Goal: Answer question/provide support: Share knowledge or assist other users

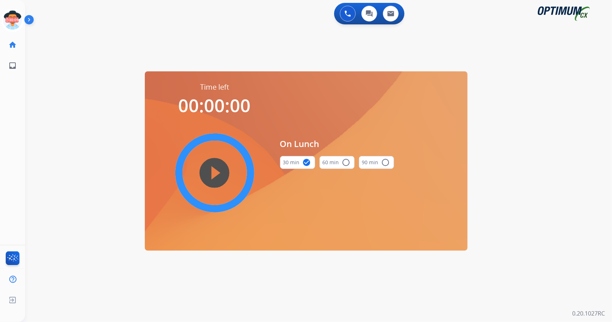
scroll to position [0, 2]
click at [7, 23] on icon at bounding box center [10, 20] width 23 height 23
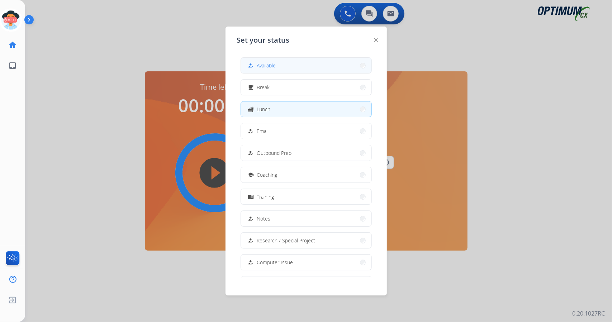
click at [263, 65] on span "Available" at bounding box center [266, 66] width 19 height 8
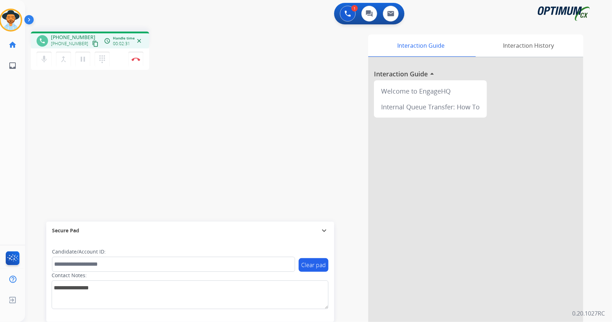
click at [54, 123] on div "phone +17182000837 +17182000837 content_copy access_time Call metrics Queue 00:…" at bounding box center [310, 175] width 570 height 299
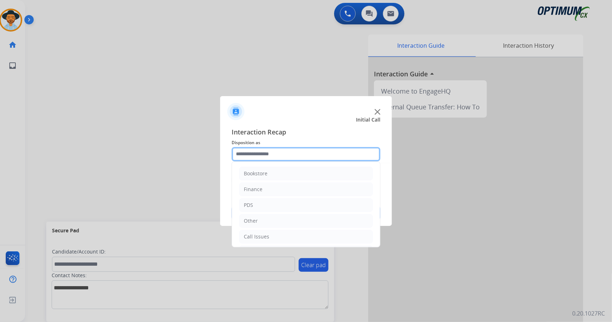
click at [272, 154] on input "text" at bounding box center [306, 154] width 149 height 14
click at [267, 155] on input "text" at bounding box center [306, 154] width 149 height 14
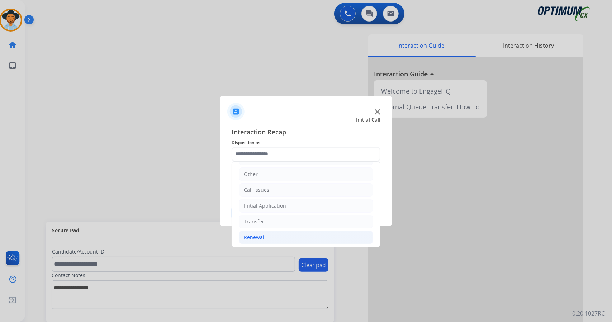
click at [274, 232] on li "Renewal" at bounding box center [306, 238] width 134 height 14
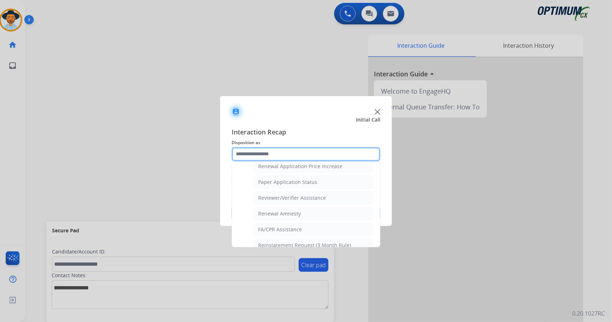
scroll to position [271, 0]
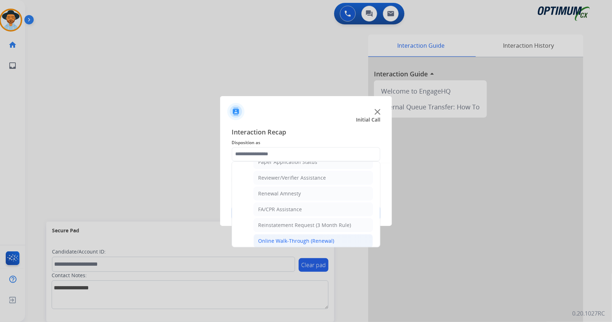
click at [283, 237] on div "Online Walk-Through (Renewal)" at bounding box center [296, 240] width 76 height 7
type input "**********"
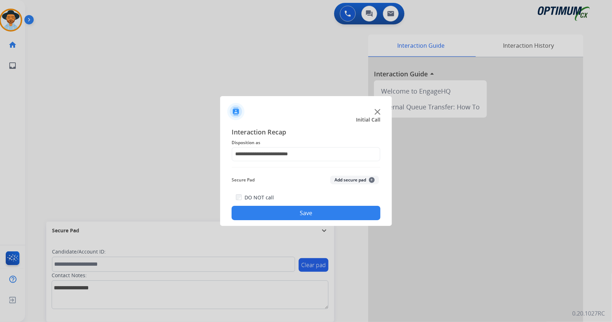
click at [278, 216] on button "Save" at bounding box center [306, 213] width 149 height 14
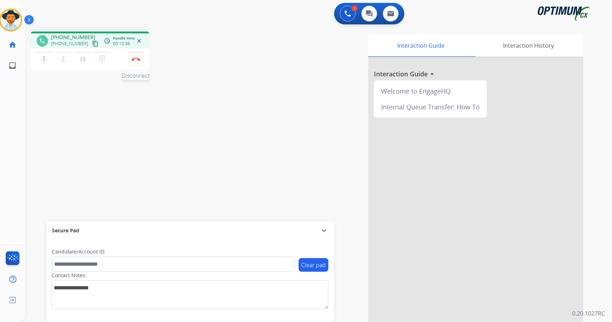
click at [133, 57] on img at bounding box center [136, 59] width 9 height 4
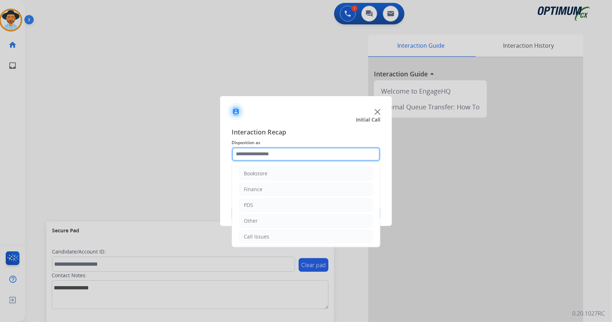
click at [262, 159] on input "text" at bounding box center [306, 154] width 149 height 14
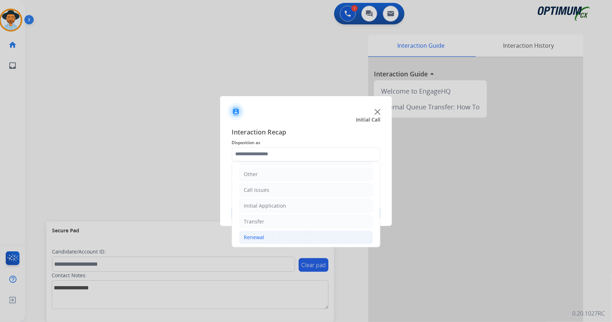
click at [282, 231] on li "Renewal" at bounding box center [306, 238] width 134 height 14
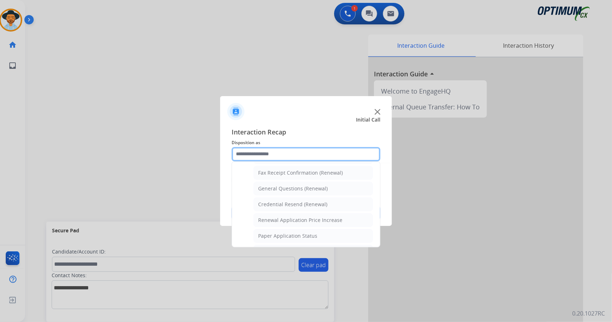
scroll to position [271, 0]
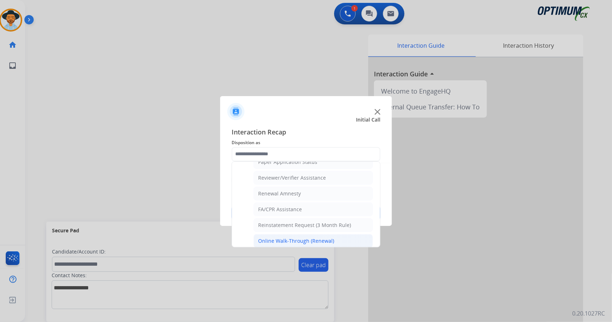
click at [293, 237] on div "Online Walk-Through (Renewal)" at bounding box center [296, 240] width 76 height 7
type input "**********"
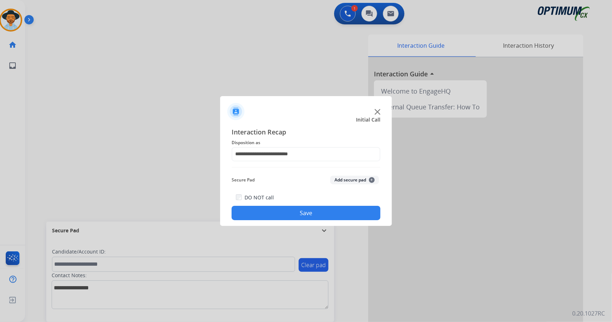
click at [333, 210] on button "Save" at bounding box center [306, 213] width 149 height 14
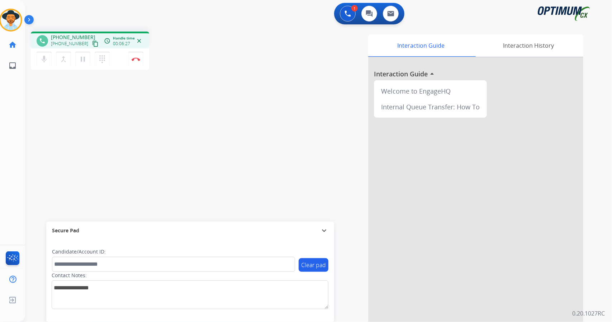
click at [40, 91] on div "phone +19562535661 +19562535661 content_copy access_time Call metrics Queue 00:…" at bounding box center [310, 175] width 570 height 299
click at [130, 57] on button "Disconnect" at bounding box center [135, 59] width 15 height 15
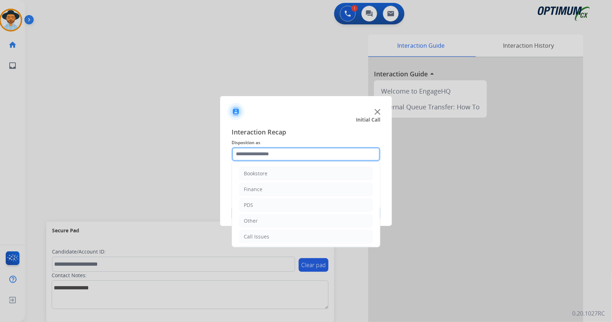
click at [319, 157] on input "text" at bounding box center [306, 154] width 149 height 14
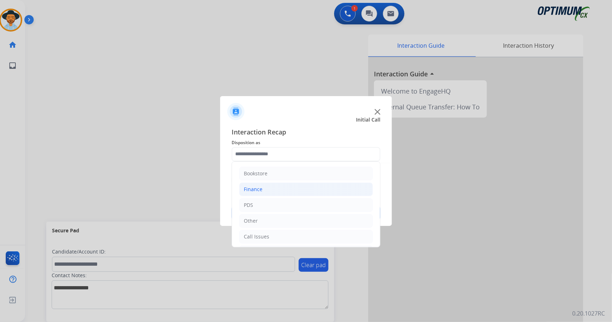
click at [284, 185] on li "Finance" at bounding box center [306, 190] width 134 height 14
click at [286, 203] on div "Refund Status" at bounding box center [275, 205] width 34 height 7
type input "**********"
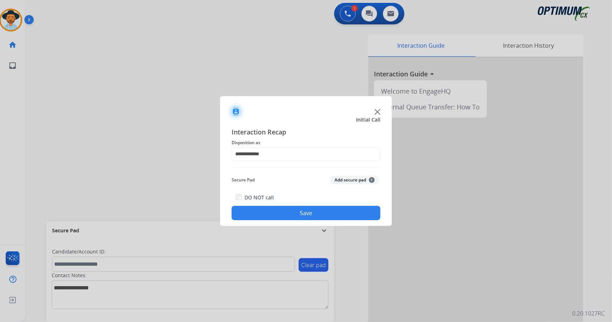
click at [288, 218] on button "Save" at bounding box center [306, 213] width 149 height 14
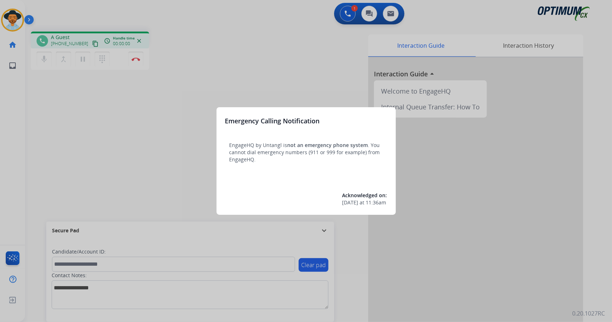
click at [96, 111] on div at bounding box center [306, 161] width 612 height 322
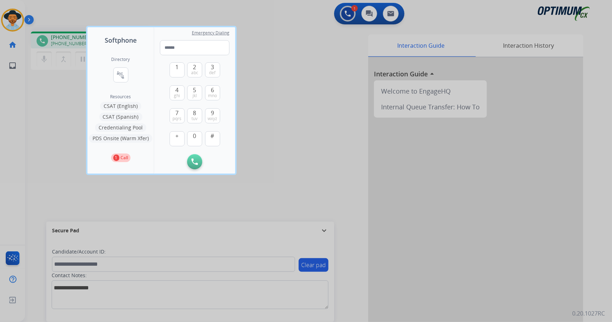
click at [65, 109] on div at bounding box center [306, 161] width 612 height 322
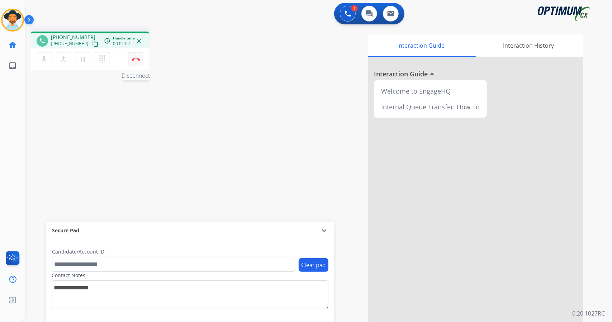
click at [128, 60] on div "mic Mute merge_type Bridge pause Hold dialpad Dialpad Disconnect" at bounding box center [90, 59] width 118 height 22
click at [133, 60] on img at bounding box center [136, 59] width 9 height 4
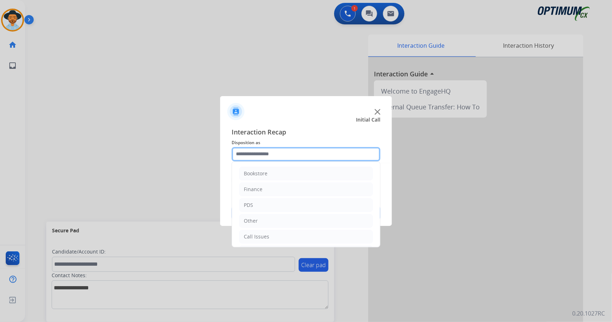
click at [269, 149] on input "text" at bounding box center [306, 154] width 149 height 14
click at [271, 238] on li "Call Issues" at bounding box center [306, 237] width 134 height 14
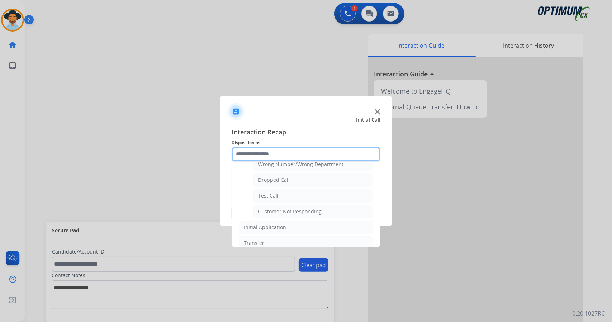
scroll to position [104, 0]
click at [272, 183] on li "Dropped Call" at bounding box center [313, 180] width 119 height 14
type input "**********"
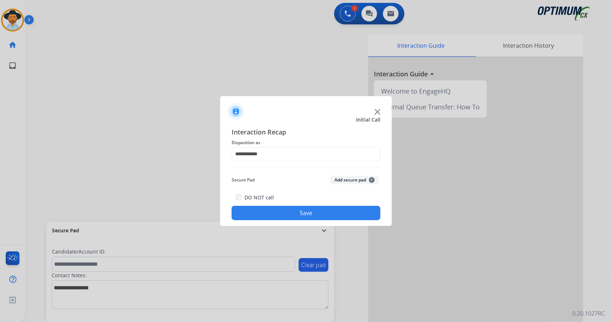
click at [290, 218] on button "Save" at bounding box center [306, 213] width 149 height 14
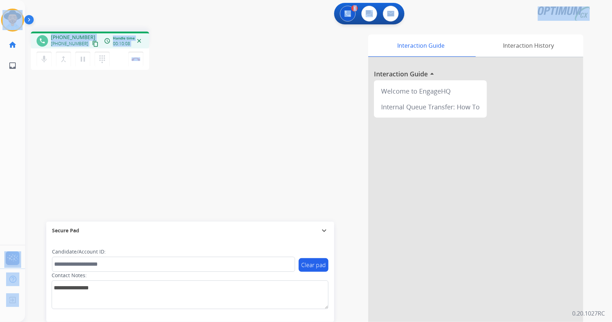
drag, startPoint x: 175, startPoint y: 58, endPoint x: 0, endPoint y: 30, distance: 177.2
click at [0, 30] on div "Outbound call Quit Outbound call Quit Schedule interaction + Add to my list Cus…" at bounding box center [306, 161] width 612 height 322
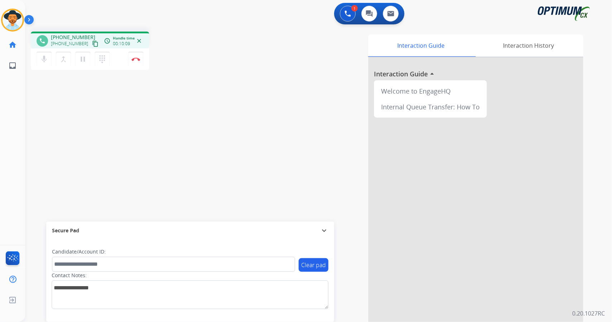
click at [249, 82] on div "Interaction Guide Interaction History Interaction Guide arrow_drop_up Welcome t…" at bounding box center [405, 179] width 355 height 290
click at [139, 58] on img at bounding box center [136, 59] width 9 height 4
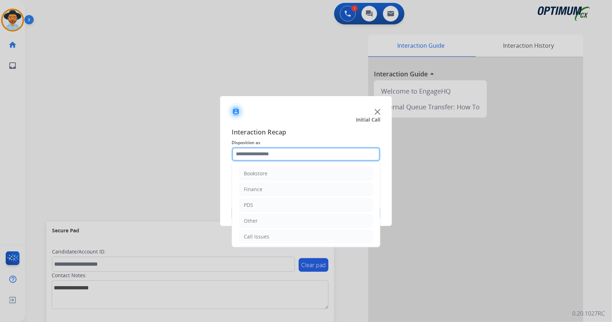
click at [259, 159] on input "text" at bounding box center [306, 154] width 149 height 14
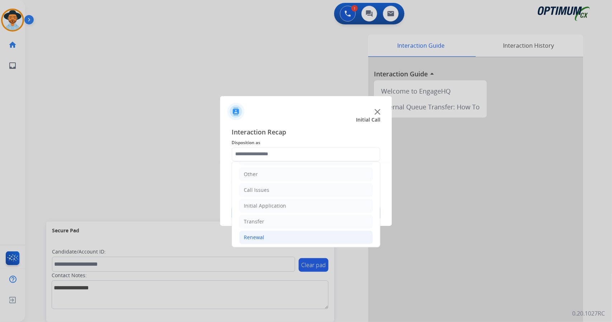
click at [300, 237] on li "Renewal" at bounding box center [306, 238] width 134 height 14
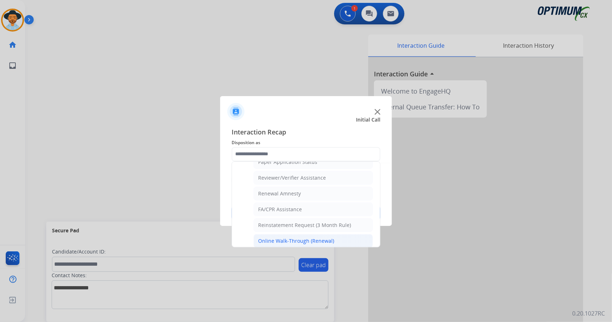
click at [317, 240] on li "Online Walk-Through (Renewal)" at bounding box center [313, 241] width 119 height 14
type input "**********"
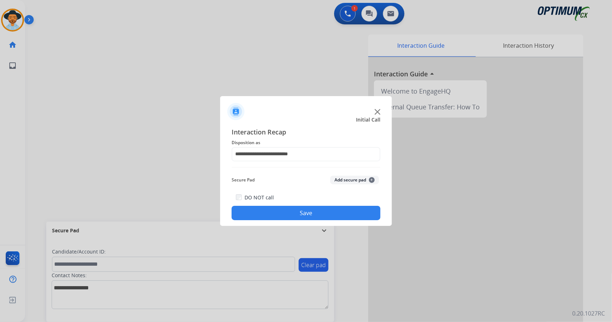
click at [314, 212] on button "Save" at bounding box center [306, 213] width 149 height 14
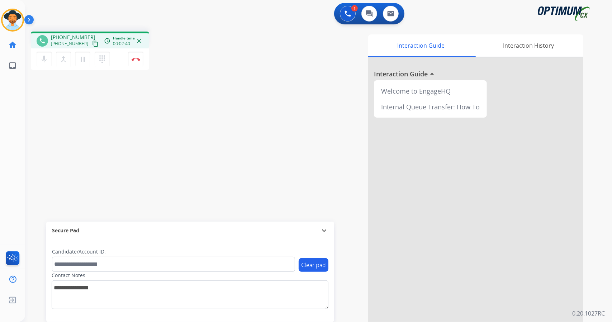
click at [45, 146] on div "phone [PHONE_NUMBER] [PHONE_NUMBER] content_copy access_time Call metrics Queue…" at bounding box center [310, 175] width 570 height 299
click at [136, 59] on img at bounding box center [136, 59] width 9 height 4
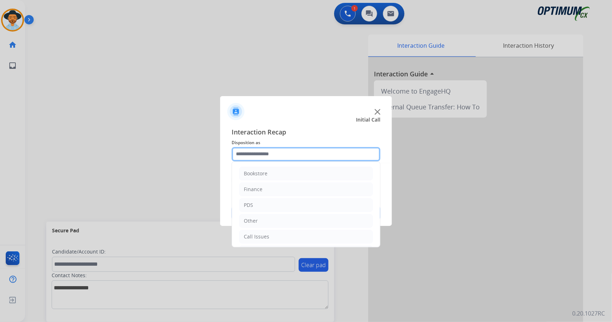
click at [273, 161] on input "text" at bounding box center [306, 154] width 149 height 14
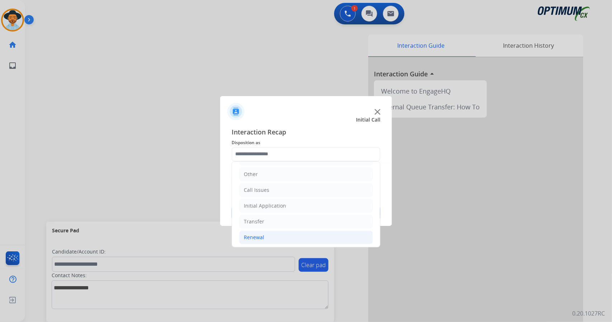
click at [277, 235] on li "Renewal" at bounding box center [306, 238] width 134 height 14
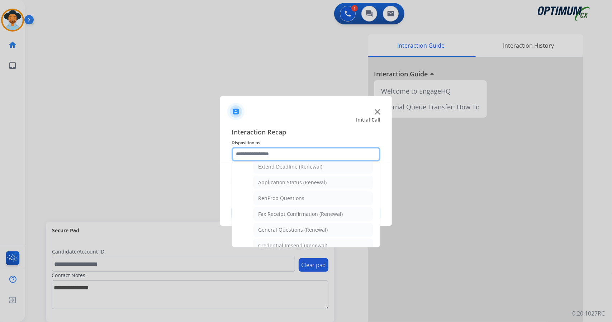
scroll to position [271, 0]
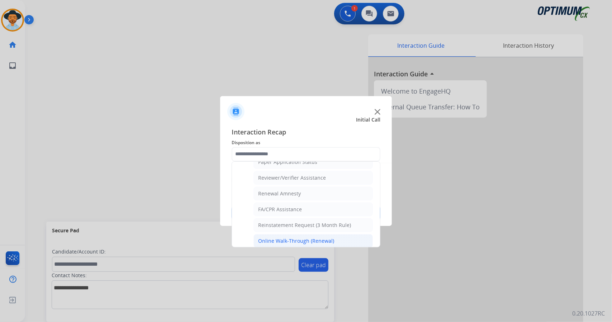
click at [281, 241] on li "Online Walk-Through (Renewal)" at bounding box center [313, 241] width 119 height 14
type input "**********"
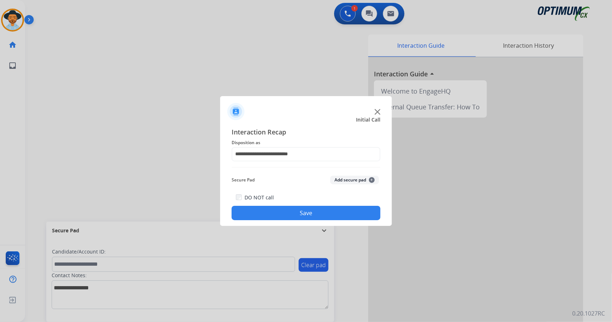
click at [273, 206] on button "Save" at bounding box center [306, 213] width 149 height 14
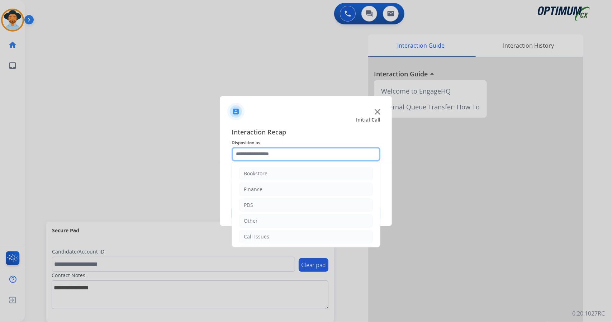
click at [247, 157] on input "text" at bounding box center [306, 154] width 149 height 14
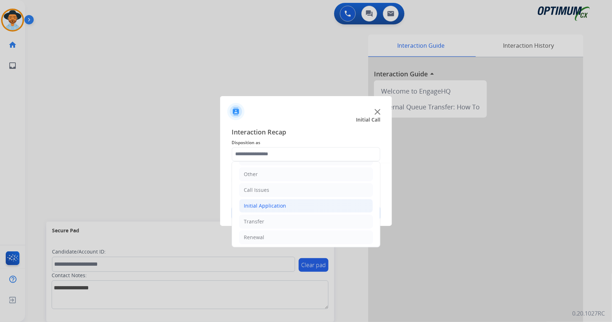
click at [268, 199] on li "Initial Application" at bounding box center [306, 206] width 134 height 14
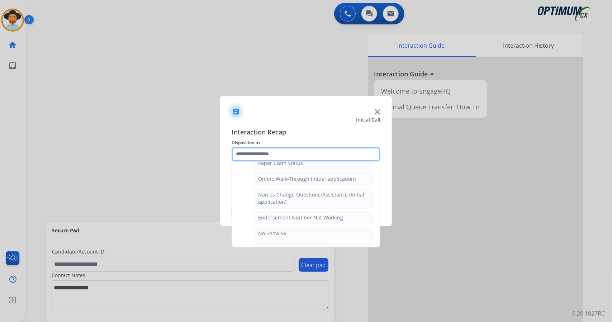
scroll to position [153, 0]
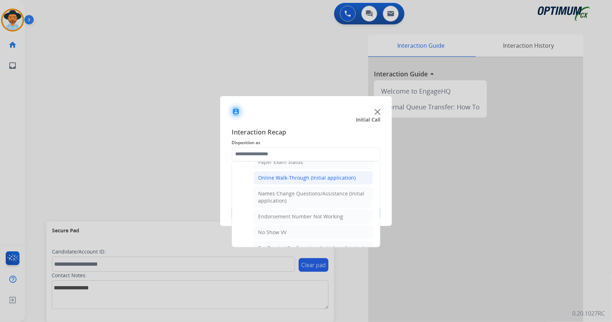
click at [270, 179] on li "Online Walk-Through (Initial application)" at bounding box center [313, 178] width 119 height 14
type input "**********"
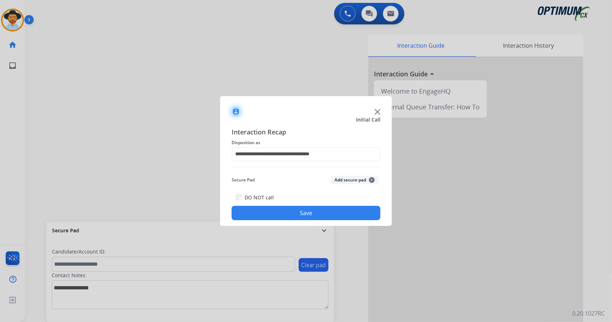
click at [278, 210] on button "Save" at bounding box center [306, 213] width 149 height 14
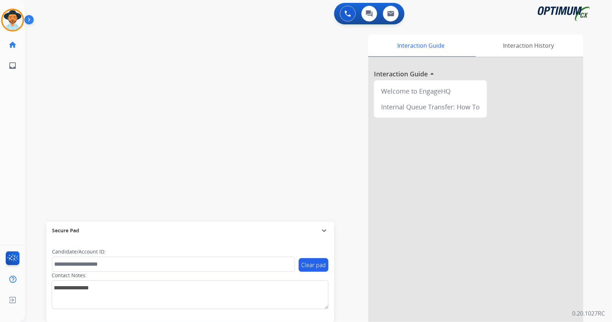
click at [51, 153] on div "swap_horiz Break voice bridge close_fullscreen Connect 3-Way Call merge_type Se…" at bounding box center [310, 175] width 570 height 299
click at [12, 12] on img at bounding box center [13, 20] width 20 height 20
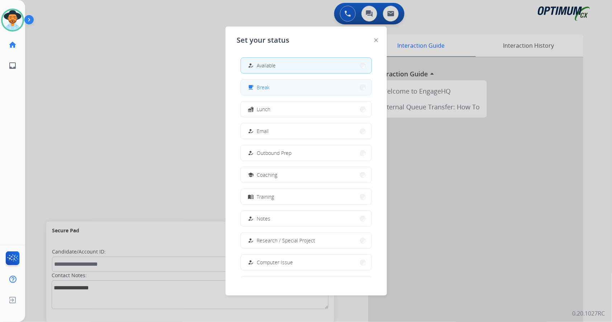
click at [282, 89] on button "free_breakfast Break" at bounding box center [306, 87] width 131 height 15
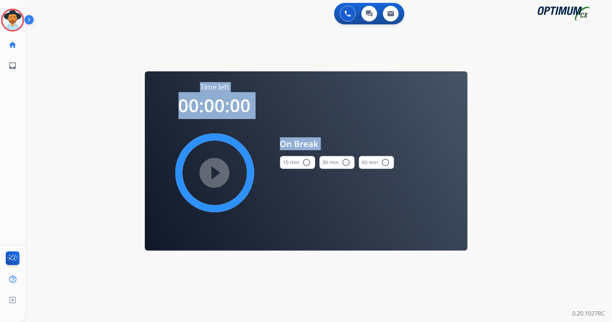
drag, startPoint x: 582, startPoint y: 160, endPoint x: 284, endPoint y: 158, distance: 298.0
click at [284, 158] on div "0 Voice Interactions 0 Chat Interactions 0 Email Interactions swap_horiz Break …" at bounding box center [318, 161] width 587 height 322
click at [284, 158] on button "10 min radio_button_unchecked" at bounding box center [297, 162] width 35 height 13
click at [213, 176] on mat-icon "play_circle_filled" at bounding box center [214, 173] width 9 height 9
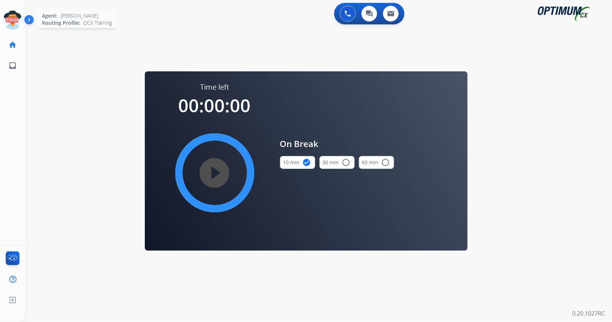
click at [19, 16] on icon at bounding box center [12, 20] width 23 height 23
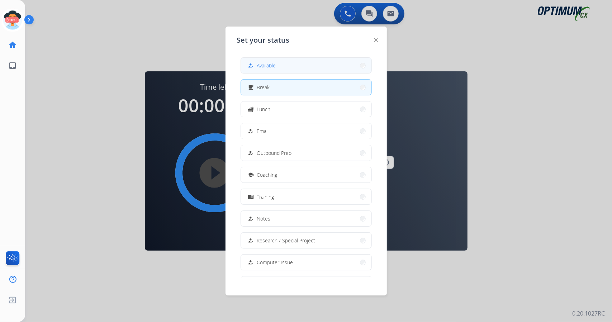
click at [251, 72] on button "how_to_reg Available" at bounding box center [306, 65] width 131 height 15
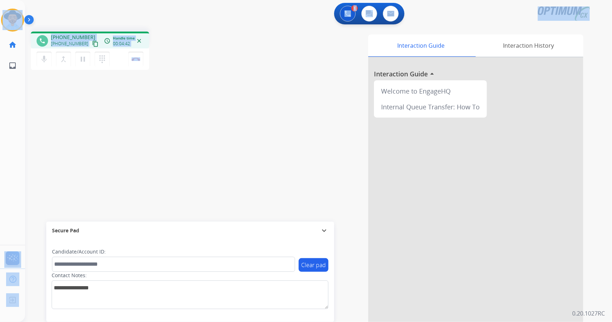
drag, startPoint x: 176, startPoint y: 63, endPoint x: 1, endPoint y: 5, distance: 183.8
click at [1, 5] on div "Outbound call Quit Outbound call Quit Schedule interaction + Add to my list Cus…" at bounding box center [306, 161] width 612 height 322
click at [189, 72] on div "phone [PHONE_NUMBER] [PHONE_NUMBER] content_copy access_time Call metrics Queue…" at bounding box center [128, 52] width 195 height 41
drag, startPoint x: 162, startPoint y: 64, endPoint x: 2, endPoint y: -12, distance: 176.9
click at [2, 0] on html "Outbound call Quit Outbound call Quit Schedule interaction + Add to my list Cus…" at bounding box center [306, 161] width 612 height 322
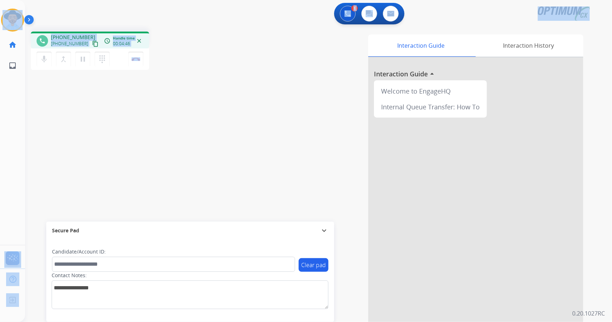
click at [68, 18] on div "1 Voice Interactions 0 Chat Interactions 0 Email Interactions" at bounding box center [314, 14] width 561 height 23
drag, startPoint x: 170, startPoint y: 58, endPoint x: 0, endPoint y: -5, distance: 181.6
click at [0, 0] on html "Outbound call Quit Outbound call Quit Schedule interaction + Add to my list Cus…" at bounding box center [306, 161] width 612 height 322
click at [75, 18] on div "1 Voice Interactions 0 Chat Interactions 0 Email Interactions" at bounding box center [314, 14] width 561 height 23
drag, startPoint x: 169, startPoint y: 64, endPoint x: 19, endPoint y: -10, distance: 167.7
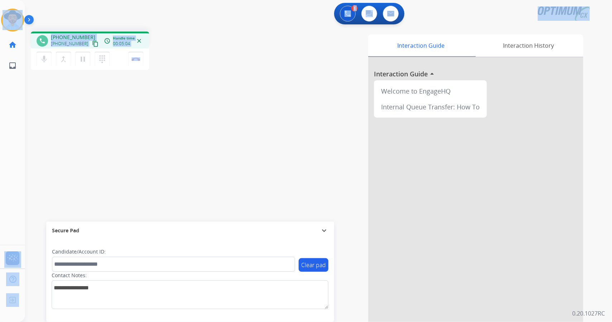
click at [19, 0] on html "Outbound call Quit Outbound call Quit Schedule interaction + Add to my list Cus…" at bounding box center [306, 161] width 612 height 322
click at [56, 19] on div "1 Voice Interactions 0 Chat Interactions 0 Email Interactions" at bounding box center [314, 14] width 561 height 23
drag, startPoint x: 4, startPoint y: 3, endPoint x: 152, endPoint y: 72, distance: 163.6
click at [152, 72] on div "Outbound call Quit Outbound call Quit Schedule interaction + Add to my list Cus…" at bounding box center [306, 161] width 612 height 322
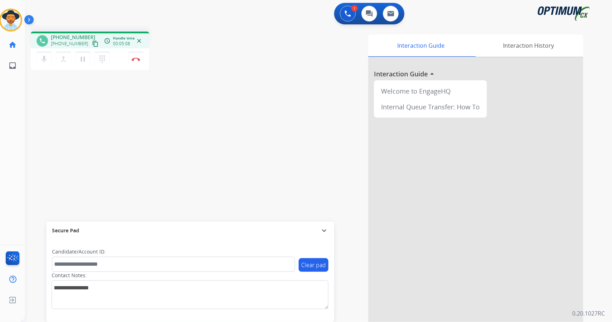
click at [182, 57] on div "phone [PHONE_NUMBER] [PHONE_NUMBER] content_copy access_time Call metrics Queue…" at bounding box center [128, 52] width 195 height 41
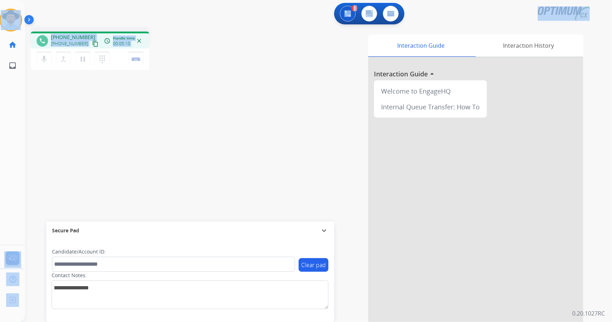
scroll to position [0, 0]
drag, startPoint x: 163, startPoint y: 61, endPoint x: 0, endPoint y: -3, distance: 175.0
click at [0, 0] on html "Outbound call Quit Outbound call Quit Schedule interaction + Add to my list Cus…" at bounding box center [306, 161] width 612 height 322
click at [56, 8] on div "1 Voice Interactions 0 Chat Interactions 0 Email Interactions" at bounding box center [314, 14] width 561 height 23
drag, startPoint x: 164, startPoint y: 55, endPoint x: 12, endPoint y: -11, distance: 165.3
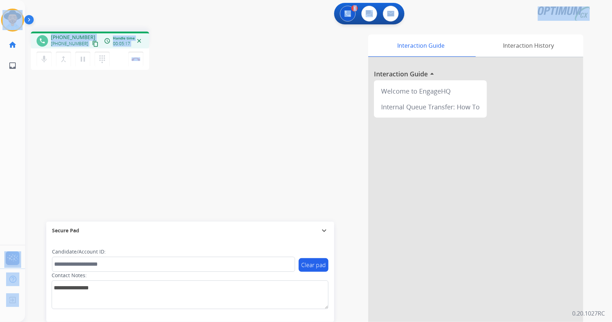
click at [12, 0] on html "Outbound call Quit Outbound call Quit Schedule interaction + Add to my list Cus…" at bounding box center [306, 161] width 612 height 322
click at [37, 11] on div "1 Voice Interactions 0 Chat Interactions 0 Email Interactions" at bounding box center [314, 14] width 561 height 23
drag, startPoint x: 4, startPoint y: 5, endPoint x: 123, endPoint y: 94, distance: 148.8
click at [123, 94] on div "Outbound call Quit Outbound call Quit Schedule interaction + Add to my list Cus…" at bounding box center [306, 161] width 612 height 322
click at [48, 9] on div "1 Voice Interactions 0 Chat Interactions 0 Email Interactions" at bounding box center [314, 14] width 561 height 23
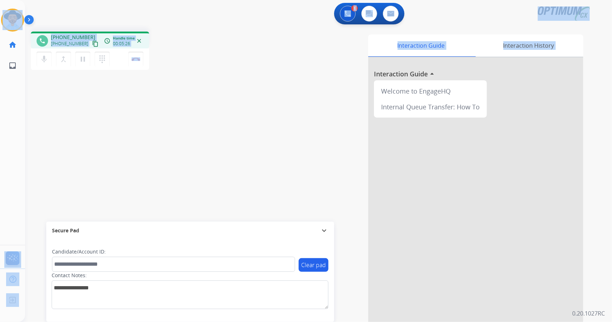
drag, startPoint x: 1, startPoint y: 3, endPoint x: 185, endPoint y: 129, distance: 223.0
click at [185, 129] on div "Outbound call Quit Outbound call Quit Schedule interaction + Add to my list Cus…" at bounding box center [306, 161] width 612 height 322
click at [186, 67] on div "phone [PHONE_NUMBER] [PHONE_NUMBER] content_copy access_time Call metrics Queue…" at bounding box center [128, 52] width 195 height 41
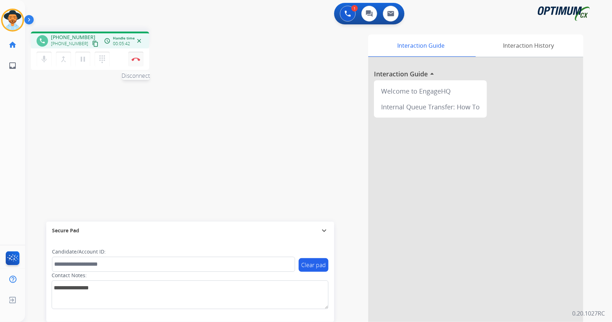
click at [140, 62] on button "Disconnect" at bounding box center [135, 59] width 15 height 15
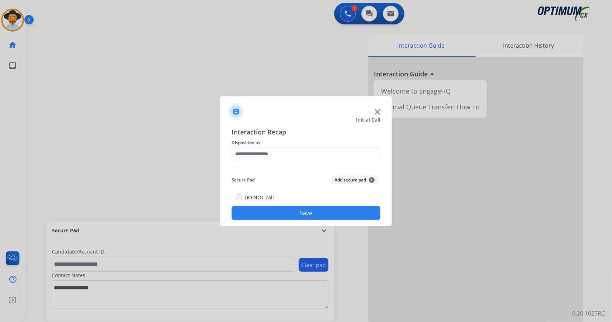
drag, startPoint x: 294, startPoint y: 143, endPoint x: 296, endPoint y: 152, distance: 9.1
click at [296, 152] on div "Interaction Recap Disposition as Secure Pad Add secure pad + DO NOT call Save" at bounding box center [306, 174] width 149 height 94
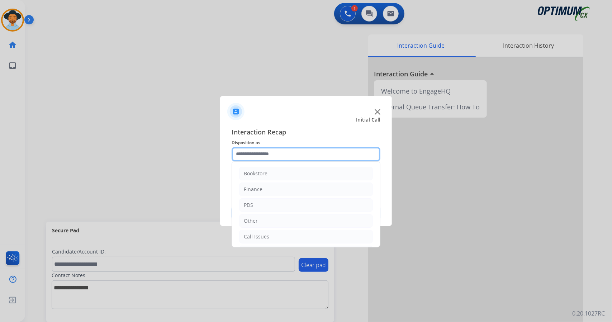
click at [296, 152] on input "text" at bounding box center [306, 154] width 149 height 14
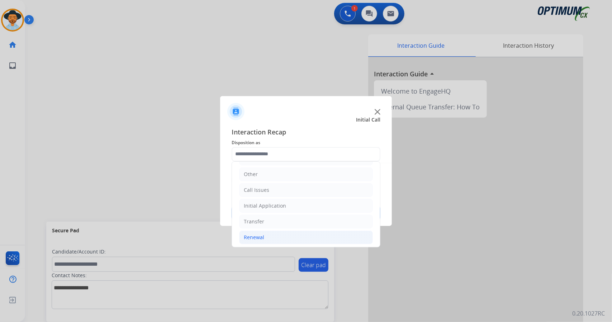
click at [284, 235] on li "Renewal" at bounding box center [306, 238] width 134 height 14
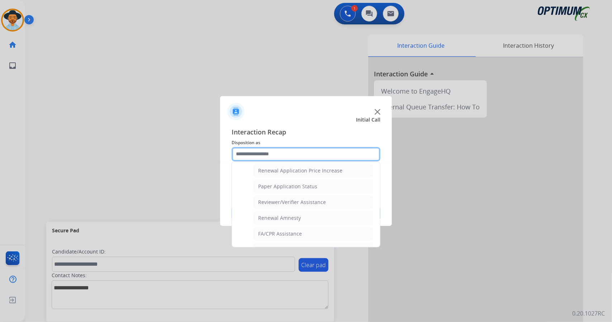
scroll to position [271, 0]
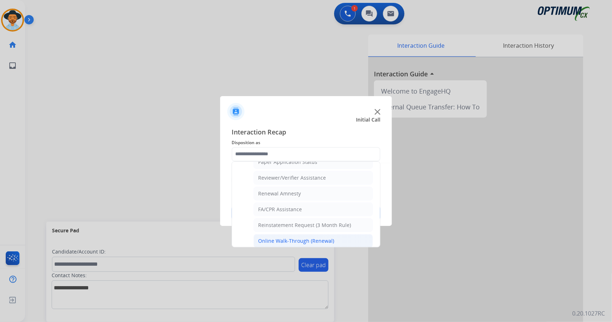
click at [295, 237] on div "Online Walk-Through (Renewal)" at bounding box center [296, 240] width 76 height 7
type input "**********"
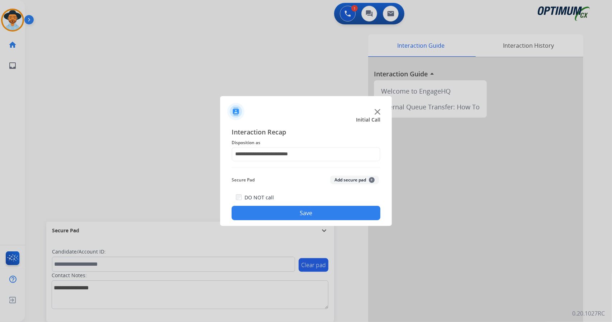
click at [279, 215] on button "Save" at bounding box center [306, 213] width 149 height 14
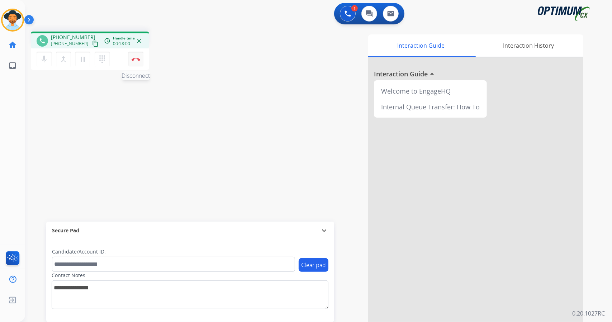
click at [138, 59] on img at bounding box center [136, 59] width 9 height 4
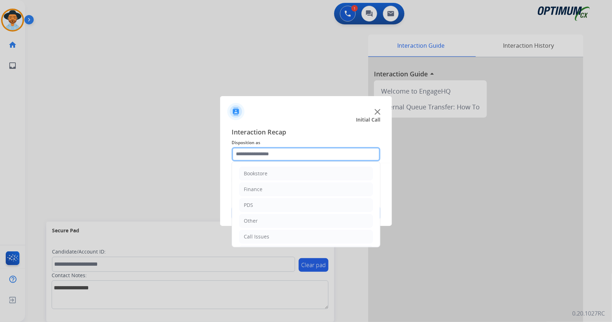
click at [291, 160] on input "text" at bounding box center [306, 154] width 149 height 14
click at [277, 228] on ul "Bookstore Finance PDS Other Call Issues Initial Application Transfer Renewal" at bounding box center [306, 182] width 148 height 134
click at [279, 148] on input "text" at bounding box center [306, 154] width 149 height 14
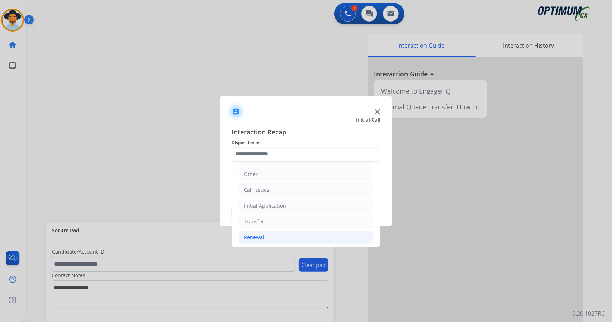
click at [295, 239] on li "Renewal" at bounding box center [306, 238] width 134 height 14
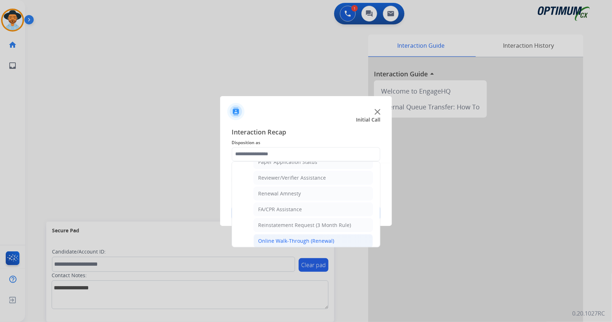
click at [291, 237] on div "Online Walk-Through (Renewal)" at bounding box center [296, 240] width 76 height 7
type input "**********"
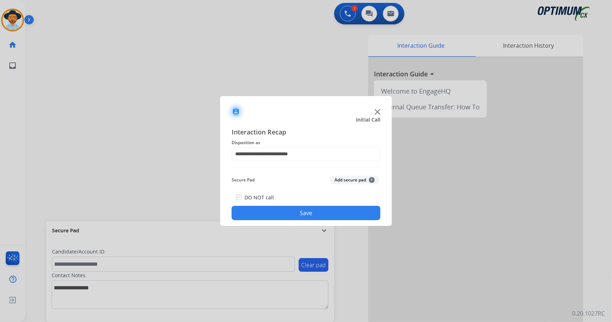
click at [280, 220] on div "DO NOT call Save" at bounding box center [306, 206] width 149 height 27
click at [276, 211] on button "Save" at bounding box center [306, 213] width 149 height 14
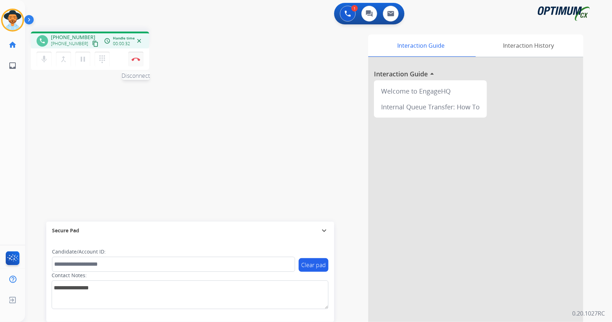
click at [140, 58] on button "Disconnect" at bounding box center [135, 59] width 15 height 15
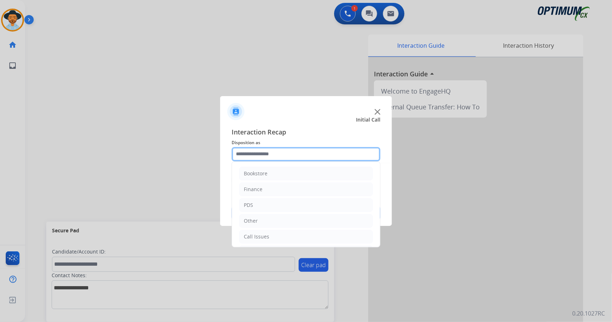
click at [285, 155] on input "text" at bounding box center [306, 154] width 149 height 14
click at [282, 195] on ul "Bookstore Finance PDS Other Call Issues Initial Application Transfer Renewal" at bounding box center [306, 182] width 148 height 134
click at [297, 148] on input "text" at bounding box center [306, 154] width 149 height 14
click at [293, 233] on li "Call Issues" at bounding box center [306, 237] width 134 height 14
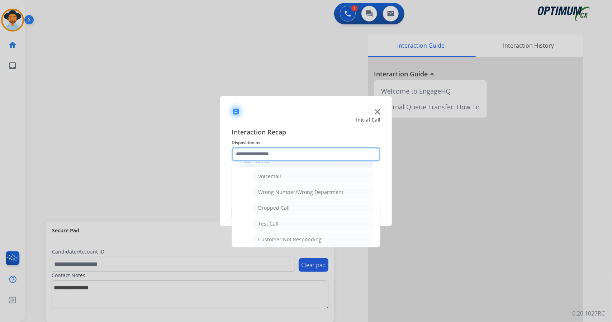
scroll to position [76, 0]
click at [293, 233] on li "Customer Not Responding" at bounding box center [313, 240] width 119 height 14
type input "**********"
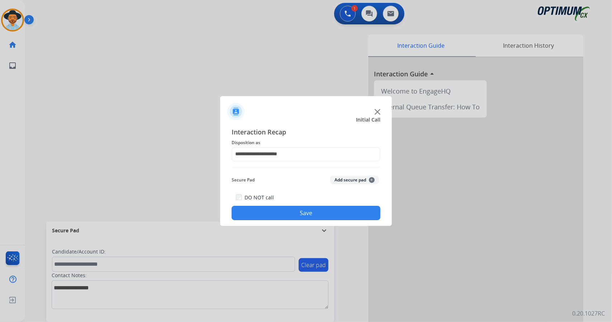
click at [283, 218] on button "Save" at bounding box center [306, 213] width 149 height 14
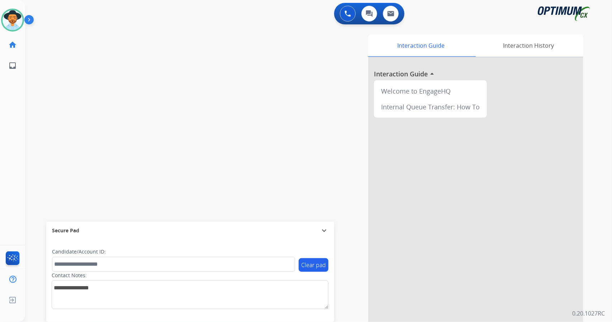
click at [0, 8] on div "[PERSON_NAME] Available Edit Avatar Agent: [PERSON_NAME] Profile: OCX Training …" at bounding box center [12, 38] width 25 height 76
click at [9, 21] on img at bounding box center [13, 20] width 20 height 20
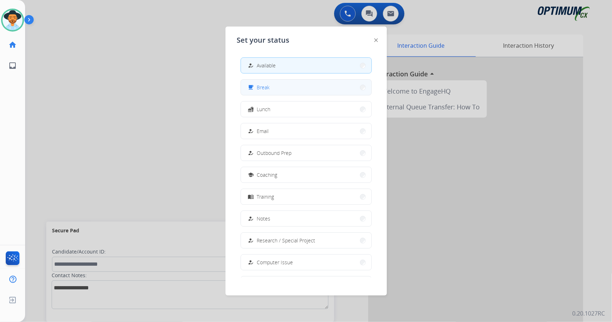
click at [308, 93] on button "free_breakfast Break" at bounding box center [306, 87] width 131 height 15
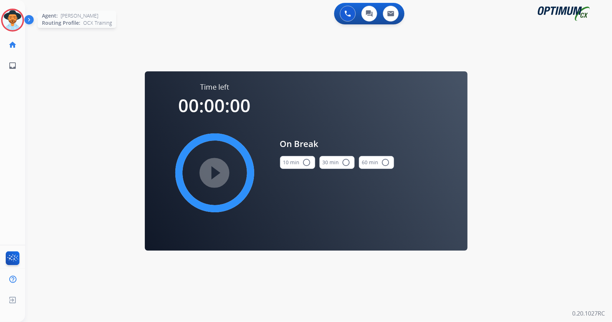
click at [13, 10] on img at bounding box center [13, 20] width 20 height 20
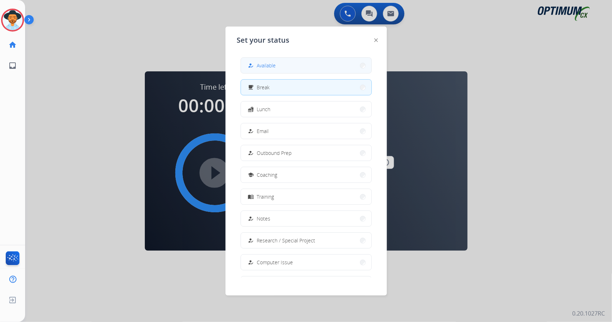
click at [285, 59] on button "how_to_reg Available" at bounding box center [306, 65] width 131 height 15
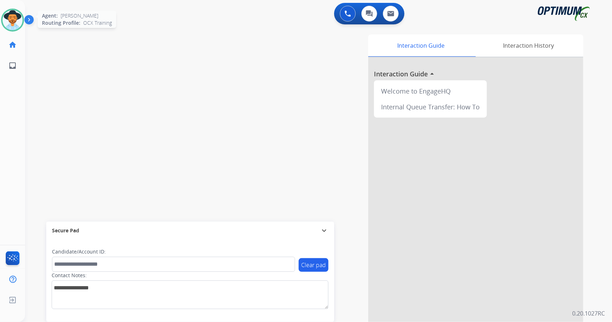
click at [6, 24] on img at bounding box center [13, 20] width 20 height 20
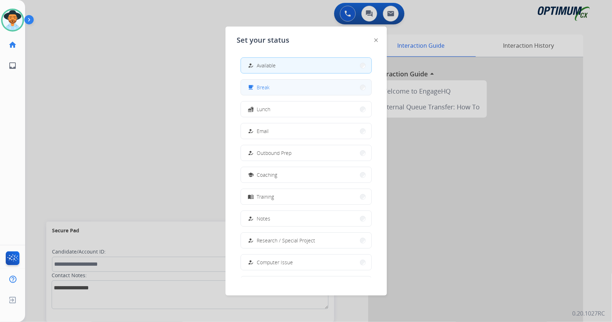
click at [263, 92] on button "free_breakfast Break" at bounding box center [306, 87] width 131 height 15
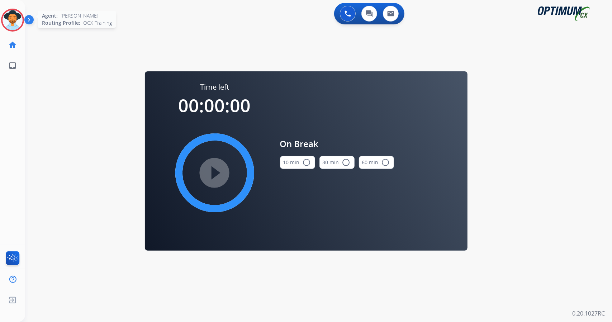
click at [9, 21] on img at bounding box center [13, 20] width 20 height 20
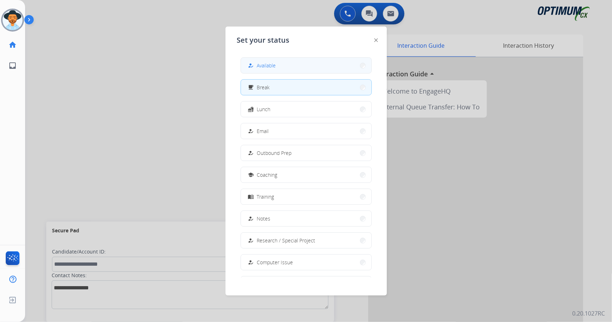
click at [302, 65] on button "how_to_reg Available" at bounding box center [306, 65] width 131 height 15
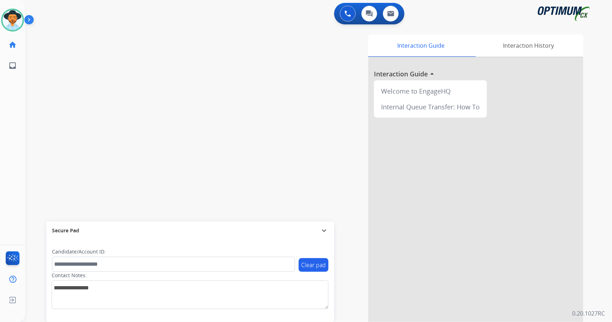
click at [35, 134] on div "swap_horiz Break voice bridge close_fullscreen Connect 3-Way Call merge_type Se…" at bounding box center [310, 175] width 570 height 299
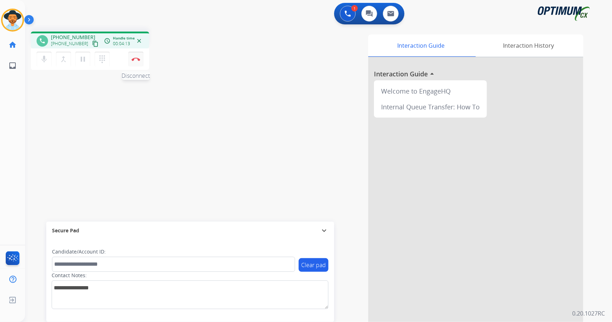
click at [138, 55] on button "Disconnect" at bounding box center [135, 59] width 15 height 15
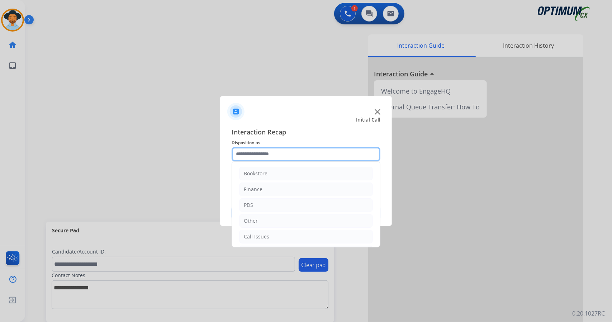
click at [277, 153] on input "text" at bounding box center [306, 154] width 149 height 14
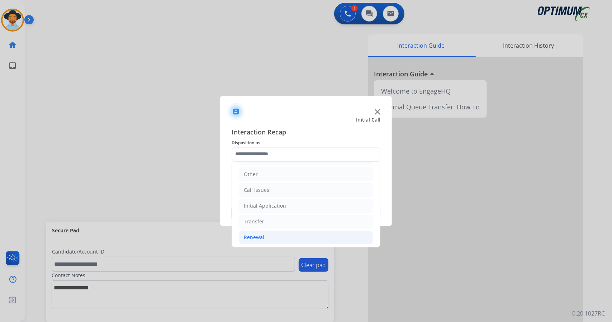
click at [277, 241] on li "Renewal" at bounding box center [306, 238] width 134 height 14
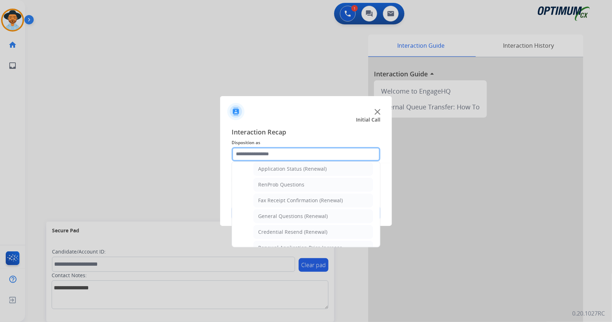
scroll to position [170, 0]
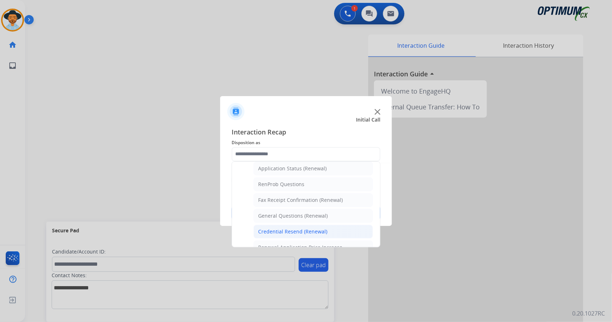
click at [278, 225] on li "Credential Resend (Renewal)" at bounding box center [313, 232] width 119 height 14
type input "**********"
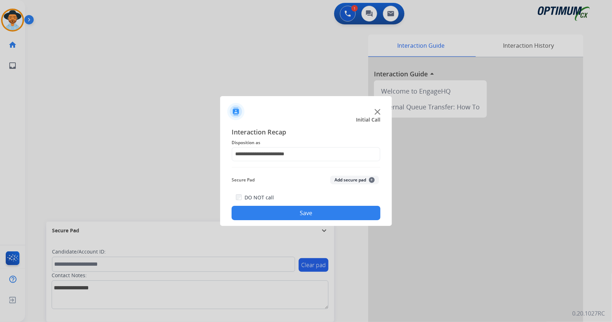
click at [271, 216] on button "Save" at bounding box center [306, 213] width 149 height 14
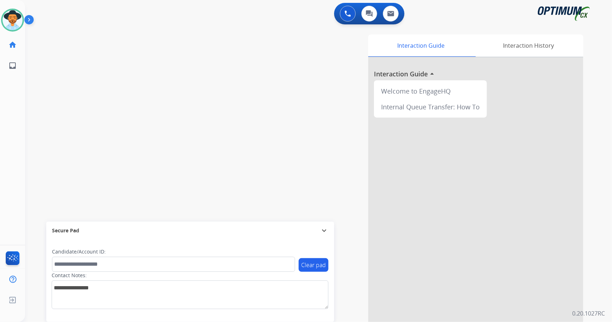
click at [165, 136] on div "swap_horiz Break voice bridge close_fullscreen Connect 3-Way Call merge_type Se…" at bounding box center [310, 175] width 570 height 299
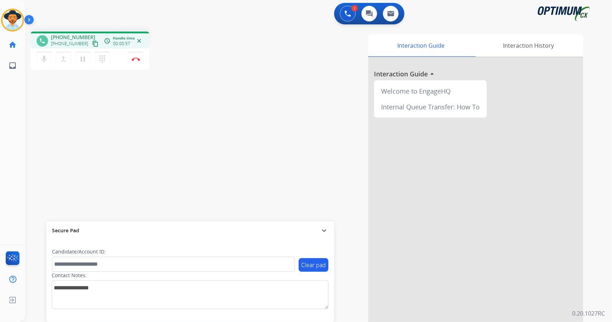
click at [165, 136] on div "phone [PHONE_NUMBER] [PHONE_NUMBER] content_copy access_time Call metrics Queue…" at bounding box center [310, 175] width 570 height 299
click at [139, 60] on img at bounding box center [136, 59] width 9 height 4
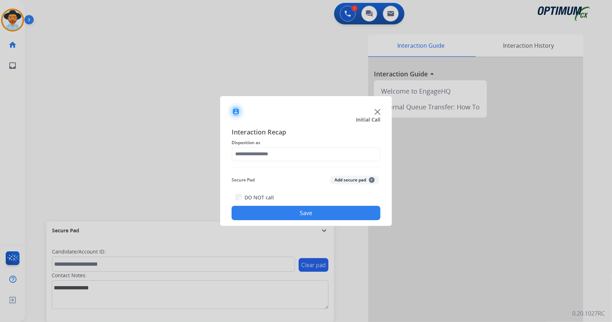
click at [305, 145] on span "Disposition as" at bounding box center [306, 142] width 149 height 9
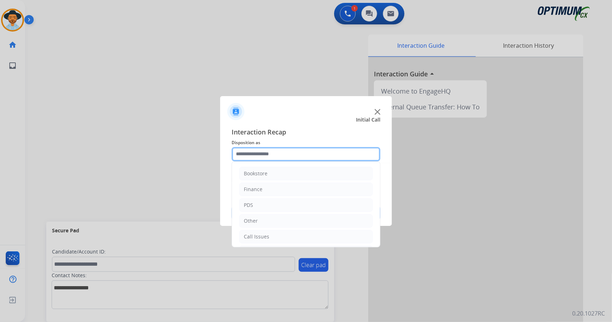
click at [304, 155] on input "text" at bounding box center [306, 154] width 149 height 14
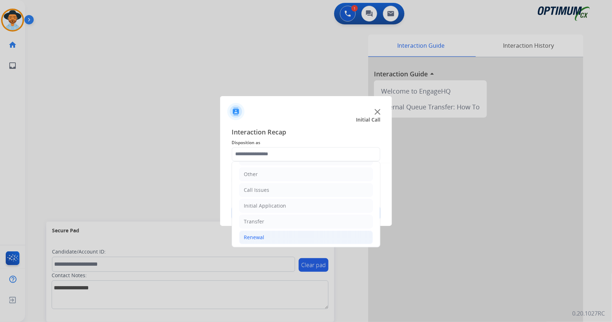
click at [269, 232] on li "Renewal" at bounding box center [306, 238] width 134 height 14
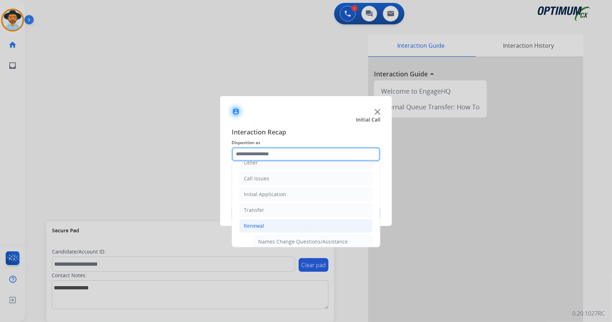
scroll to position [56, 0]
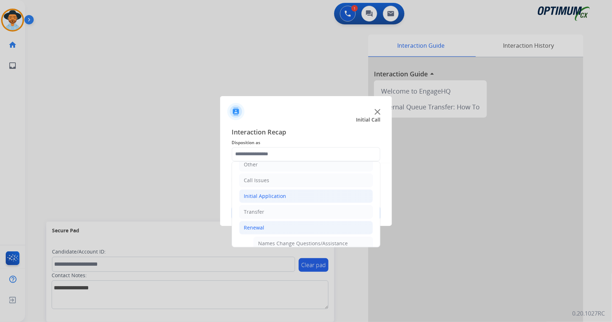
click at [265, 200] on li "Initial Application" at bounding box center [306, 196] width 134 height 14
click at [273, 210] on div "Credential Resend (Initial application)" at bounding box center [303, 211] width 91 height 7
type input "**********"
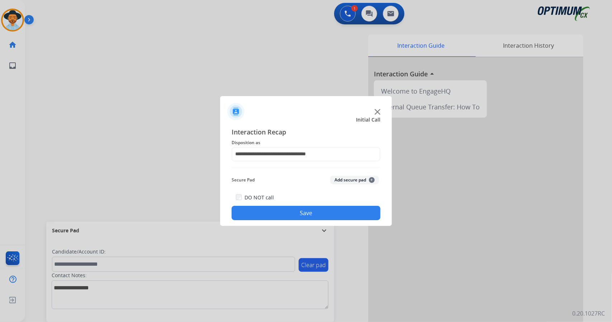
click at [261, 216] on button "Save" at bounding box center [306, 213] width 149 height 14
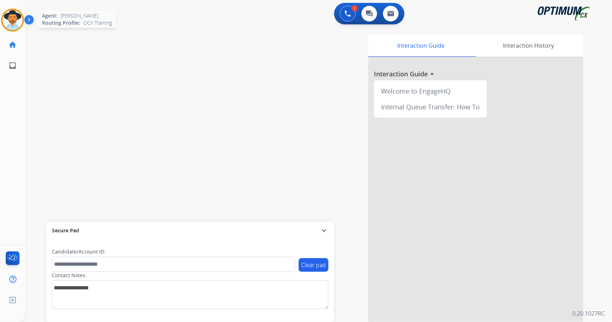
click at [14, 22] on img at bounding box center [13, 20] width 20 height 20
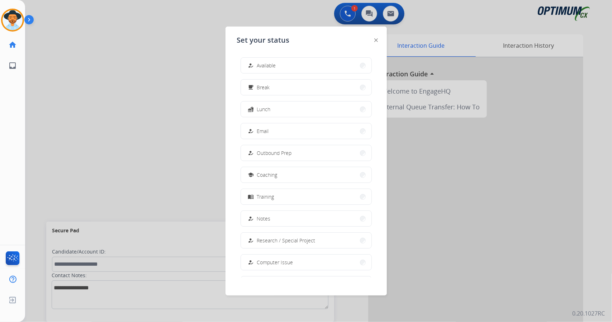
scroll to position [67, 0]
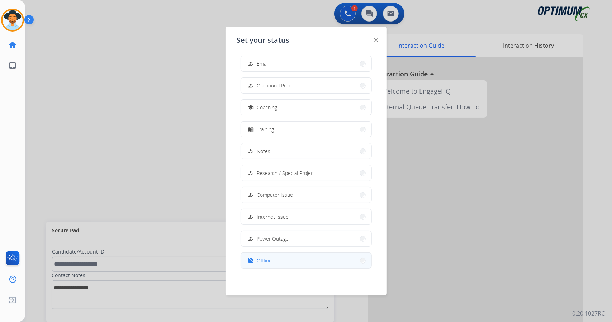
click at [270, 260] on span "Offline" at bounding box center [264, 261] width 15 height 8
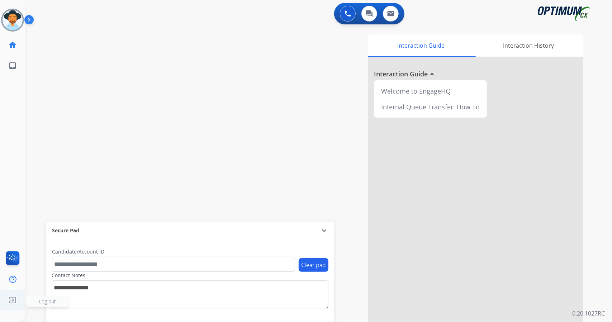
click at [1, 303] on ul "Log out Log out" at bounding box center [12, 300] width 25 height 21
click at [14, 297] on img at bounding box center [12, 300] width 13 height 14
